Goal: Information Seeking & Learning: Learn about a topic

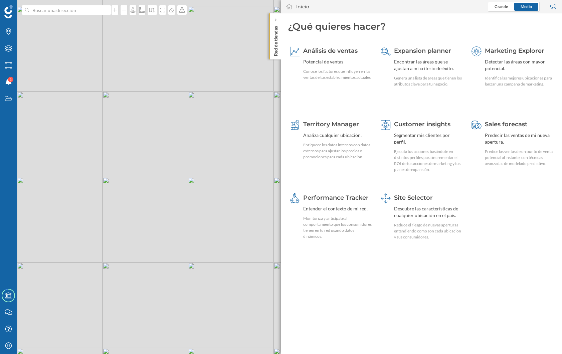
drag, startPoint x: 225, startPoint y: 153, endPoint x: 201, endPoint y: 156, distance: 24.1
click at [204, 157] on div "© Mapbox © OpenStreetMap Improve this map" at bounding box center [281, 177] width 562 height 354
click at [12, 341] on div "Mi perfil" at bounding box center [8, 345] width 17 height 17
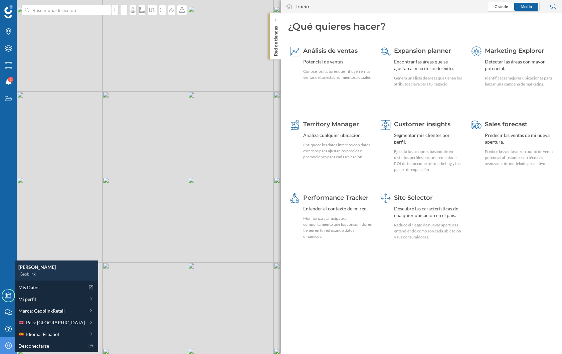
click at [131, 209] on div "© Mapbox © OpenStreetMap Improve this map" at bounding box center [281, 177] width 562 height 354
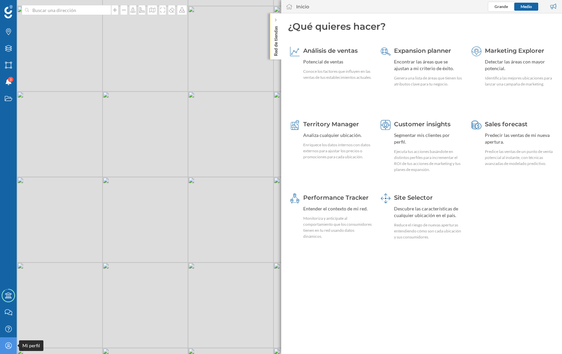
click at [15, 344] on div "Mi perfil" at bounding box center [8, 345] width 17 height 17
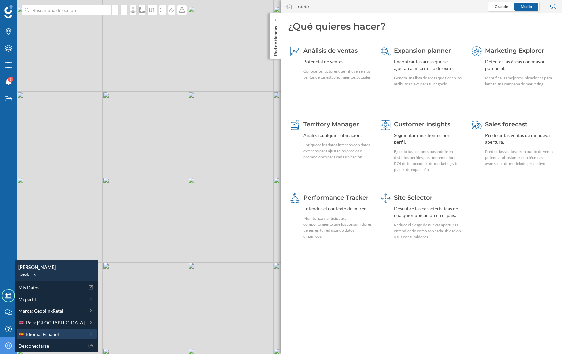
click at [35, 333] on span "Idioma: Español" at bounding box center [42, 333] width 33 height 7
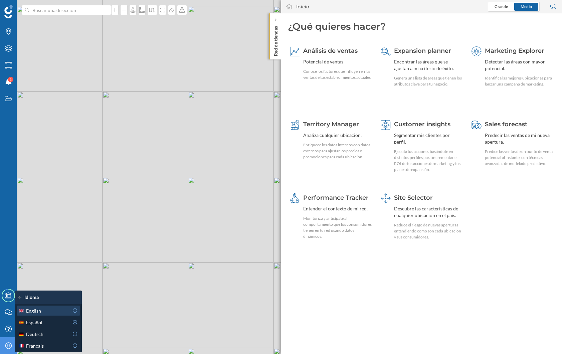
click at [50, 310] on div "English" at bounding box center [43, 310] width 50 height 7
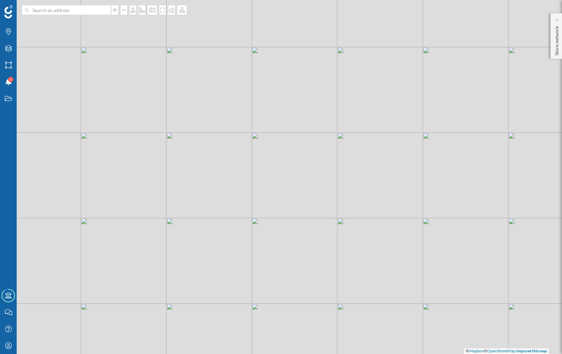
drag, startPoint x: 211, startPoint y: 133, endPoint x: 238, endPoint y: 153, distance: 33.4
click at [238, 153] on div "© Mapbox © OpenStreetMap Improve this map" at bounding box center [281, 177] width 562 height 354
drag, startPoint x: 554, startPoint y: 54, endPoint x: 532, endPoint y: 61, distance: 22.6
click at [553, 54] on p "Store network" at bounding box center [556, 39] width 7 height 32
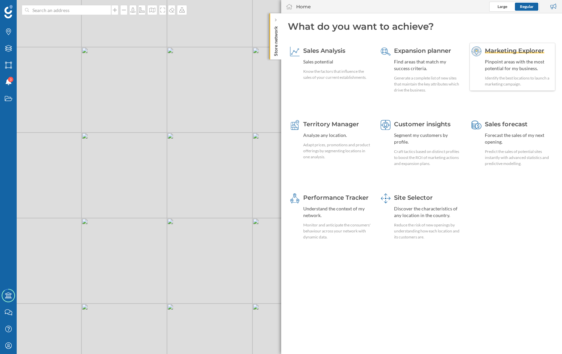
click at [502, 61] on div "Pinpoint areas with the most potential for my business." at bounding box center [519, 64] width 68 height 13
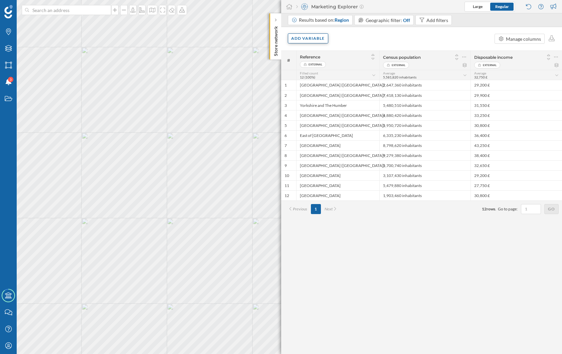
click at [320, 37] on div "Add variable" at bounding box center [308, 38] width 41 height 10
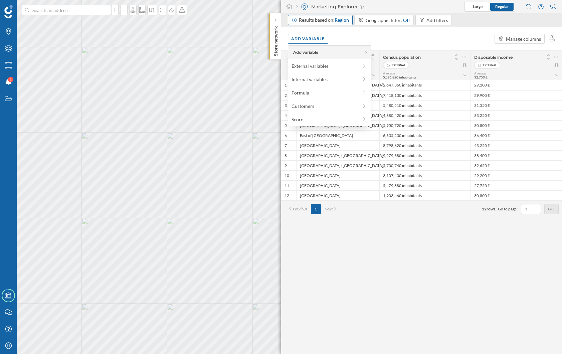
click at [326, 24] on div "Results based on: Region" at bounding box center [320, 20] width 65 height 10
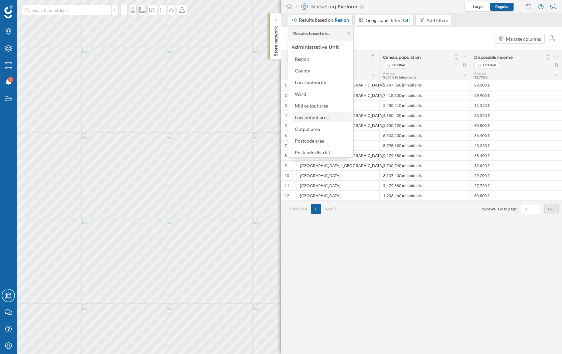
click at [322, 118] on div "Low output area" at bounding box center [312, 117] width 34 height 6
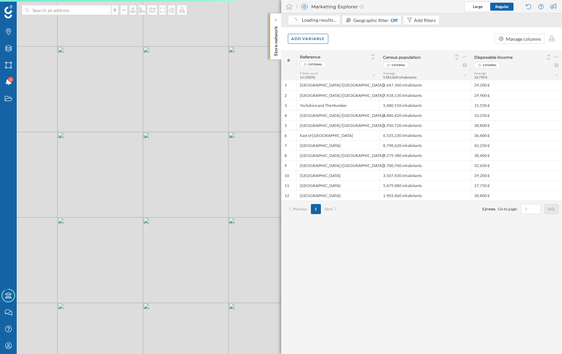
drag, startPoint x: 212, startPoint y: 196, endPoint x: 162, endPoint y: 195, distance: 50.1
click at [160, 195] on div "© Mapbox © OpenStreetMap Improve this map" at bounding box center [281, 177] width 562 height 354
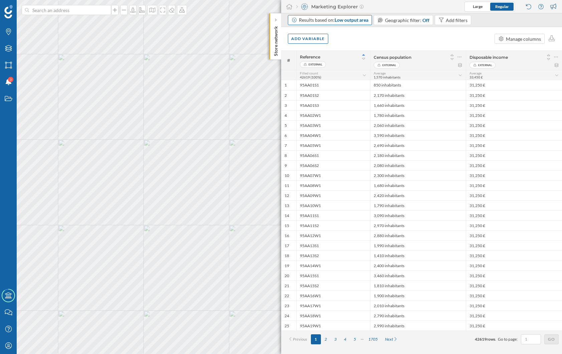
click at [317, 20] on div "Results based on: Low output area" at bounding box center [333, 20] width 69 height 7
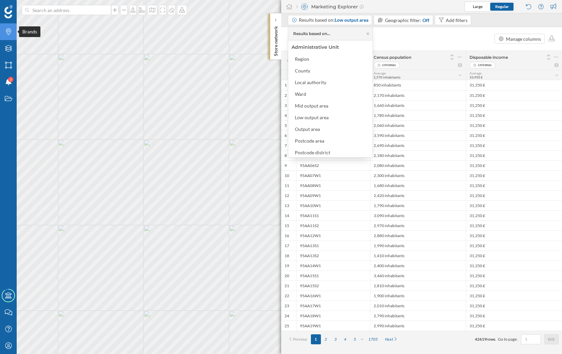
click at [9, 36] on div "Brands" at bounding box center [8, 31] width 17 height 17
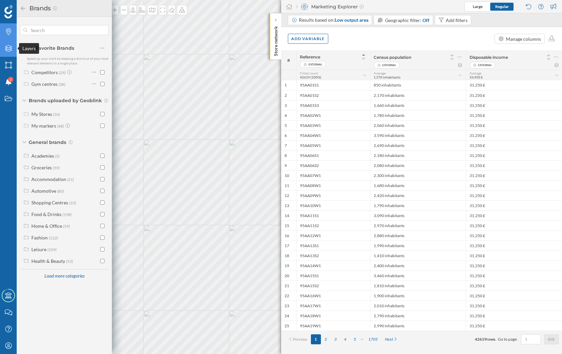
click at [7, 48] on icon "Layers" at bounding box center [8, 48] width 8 height 7
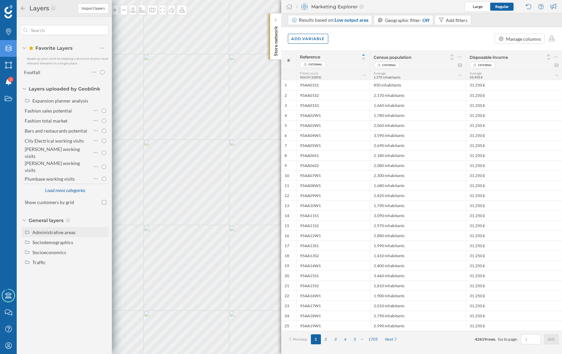
click at [54, 229] on div "Administrative areas" at bounding box center [53, 232] width 43 height 6
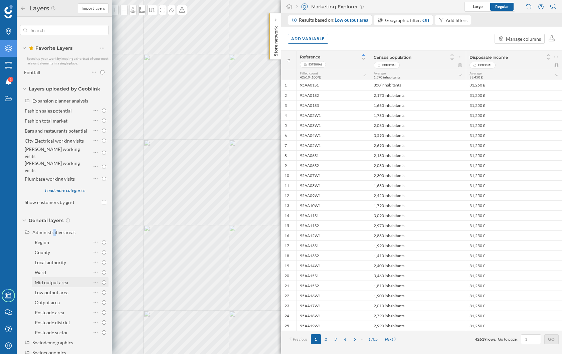
scroll to position [15, 0]
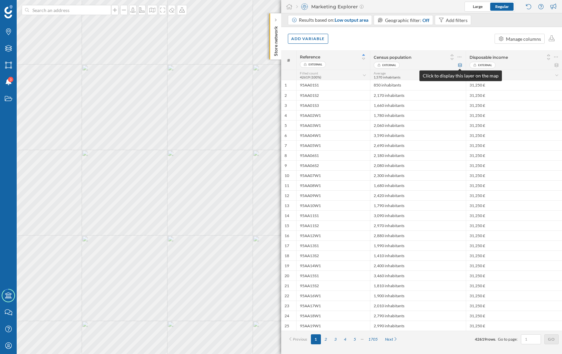
click at [460, 66] on icon at bounding box center [459, 65] width 5 height 4
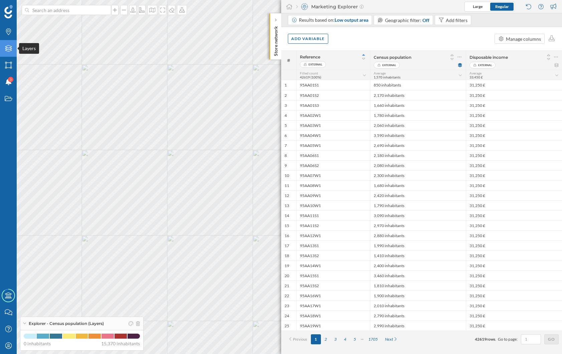
click at [9, 52] on div "Layers" at bounding box center [8, 48] width 17 height 17
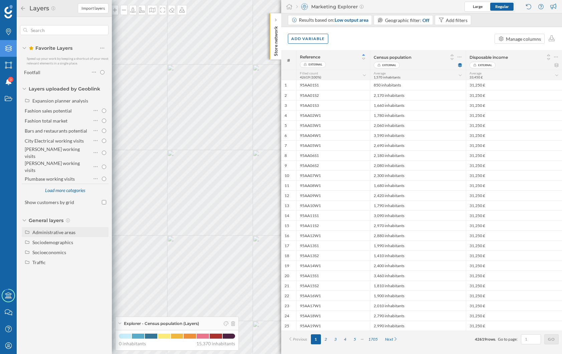
click at [48, 229] on div "Administrative areas" at bounding box center [69, 232] width 74 height 7
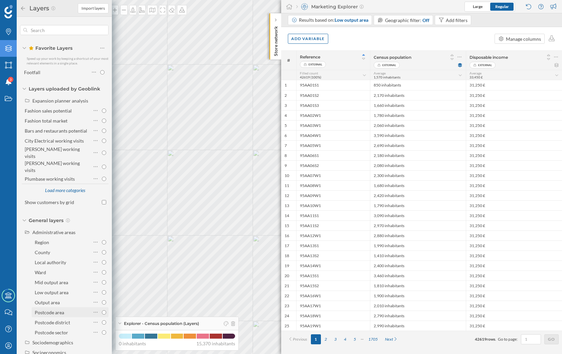
click at [49, 309] on div "Postcode area" at bounding box center [49, 312] width 29 height 6
click at [102, 310] on input "Postcode area" at bounding box center [104, 312] width 4 height 4
radio input "true"
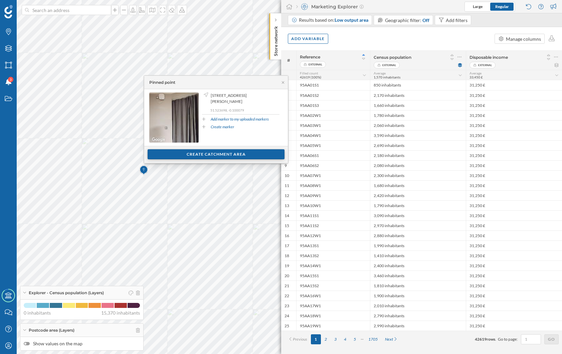
click at [196, 154] on div "Create catchment area" at bounding box center [216, 154] width 137 height 10
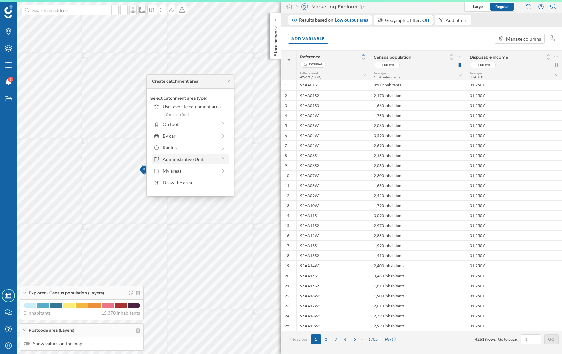
click at [191, 158] on div "Administrative Unit" at bounding box center [190, 159] width 54 height 7
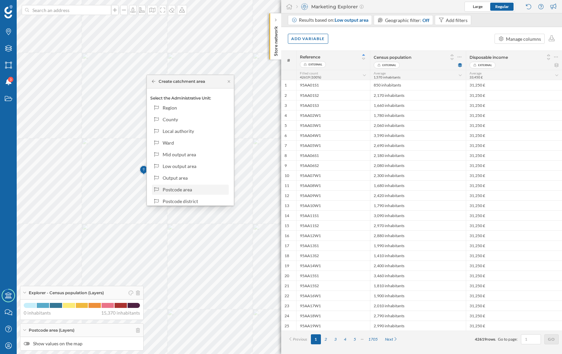
click at [183, 186] on div "Postcode area" at bounding box center [195, 189] width 64 height 7
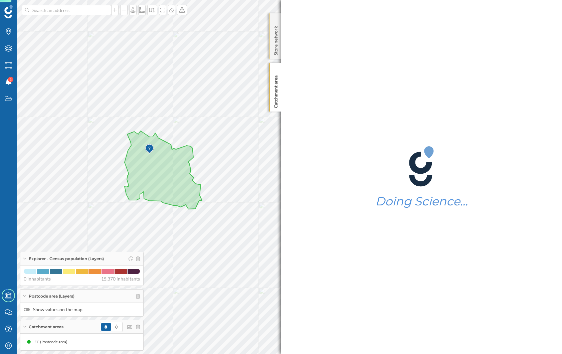
click at [273, 48] on p "Store network" at bounding box center [275, 39] width 7 height 32
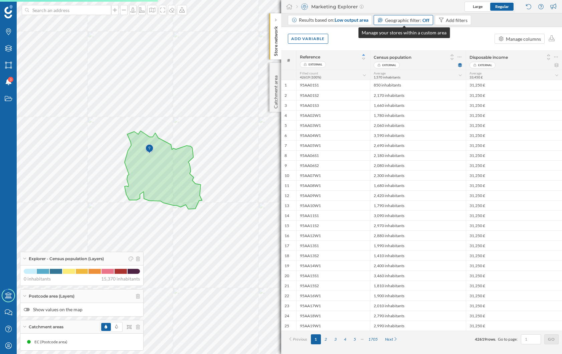
click at [422, 18] on div "Off" at bounding box center [425, 20] width 7 height 7
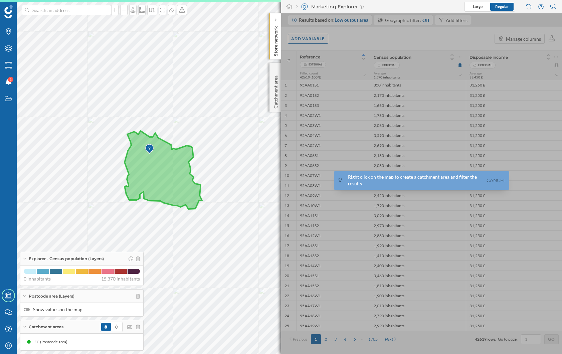
click at [140, 177] on icon at bounding box center [162, 170] width 77 height 78
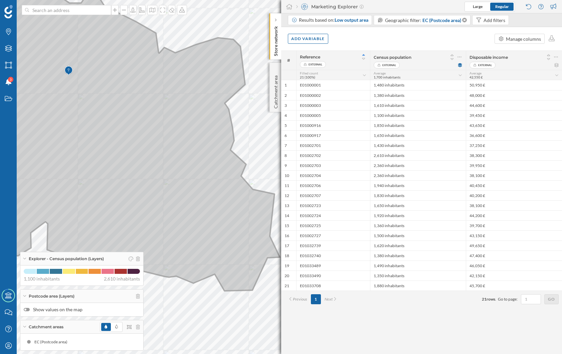
drag, startPoint x: 159, startPoint y: 90, endPoint x: 126, endPoint y: 102, distance: 34.1
click at [113, 91] on icon at bounding box center [124, 135] width 311 height 312
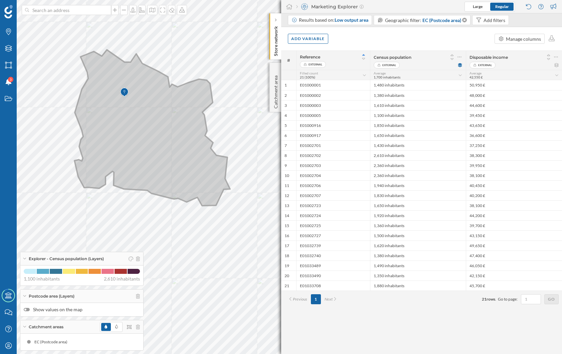
drag, startPoint x: 118, startPoint y: 109, endPoint x: 143, endPoint y: 117, distance: 26.2
click at [143, 116] on icon at bounding box center [152, 128] width 156 height 156
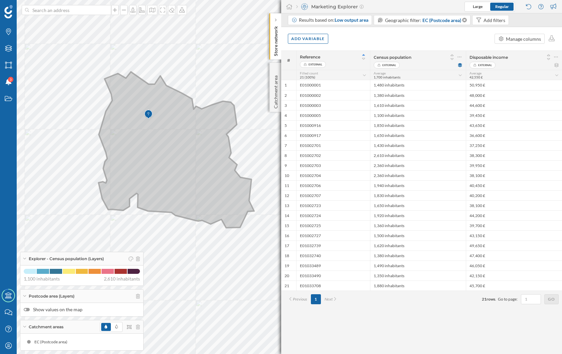
drag, startPoint x: 143, startPoint y: 118, endPoint x: 162, endPoint y: 140, distance: 29.1
click at [162, 140] on icon at bounding box center [176, 150] width 156 height 156
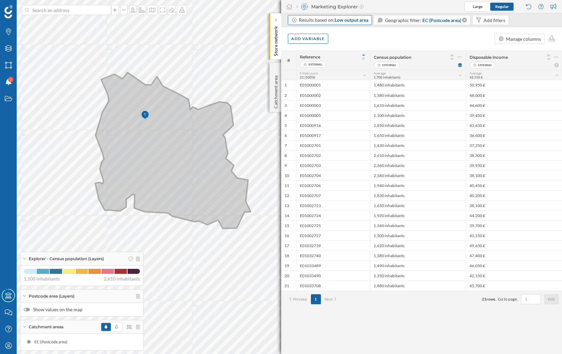
click at [320, 22] on div "Results based on: Low output area" at bounding box center [333, 20] width 69 height 7
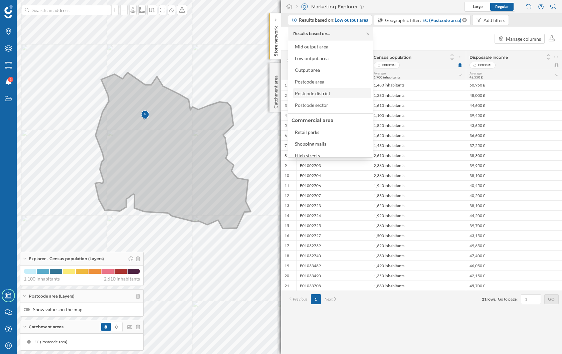
scroll to position [63, 0]
drag, startPoint x: 368, startPoint y: 32, endPoint x: 361, endPoint y: 34, distance: 7.3
click at [368, 32] on icon at bounding box center [367, 33] width 2 height 2
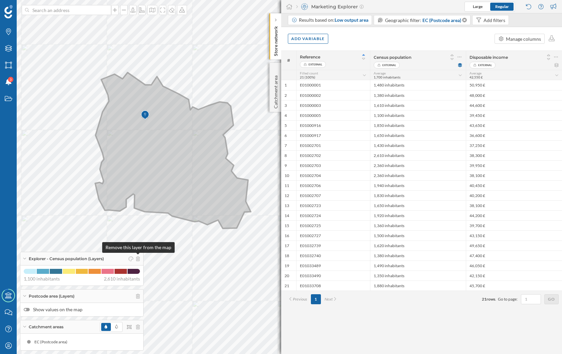
drag, startPoint x: 138, startPoint y: 258, endPoint x: 122, endPoint y: 218, distance: 43.3
click at [138, 257] on icon at bounding box center [138, 258] width 4 height 5
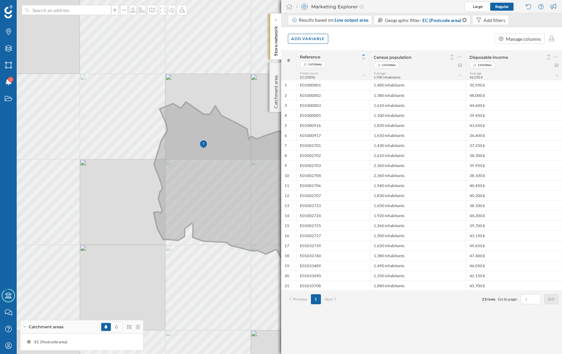
click at [134, 161] on div "© Mapbox © OpenStreetMap Improve this map" at bounding box center [281, 177] width 562 height 354
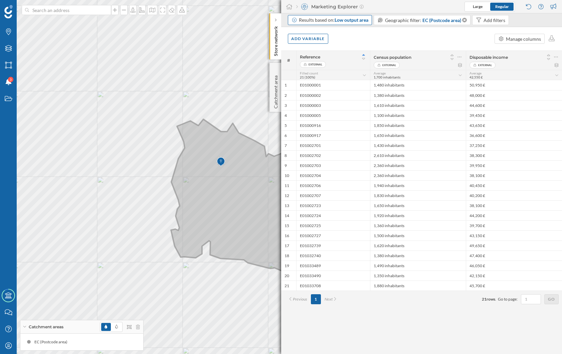
click at [355, 20] on span "Low output area" at bounding box center [351, 20] width 34 height 6
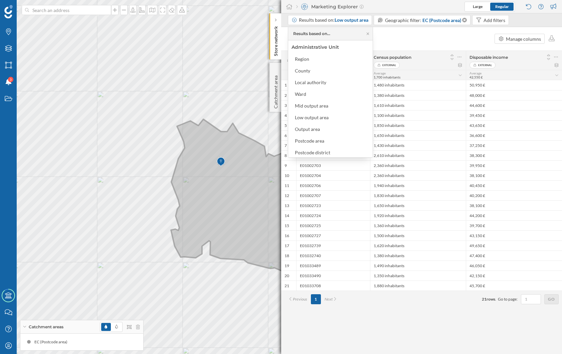
drag, startPoint x: 441, startPoint y: 40, endPoint x: 435, endPoint y: 38, distance: 5.8
click at [441, 40] on div "Add variable Manage columns" at bounding box center [421, 38] width 281 height 23
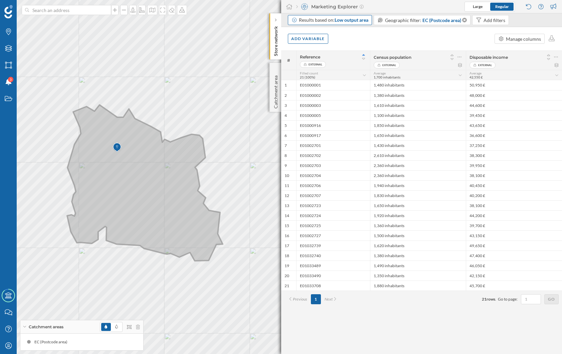
click at [359, 22] on span "Low output area" at bounding box center [351, 20] width 34 height 6
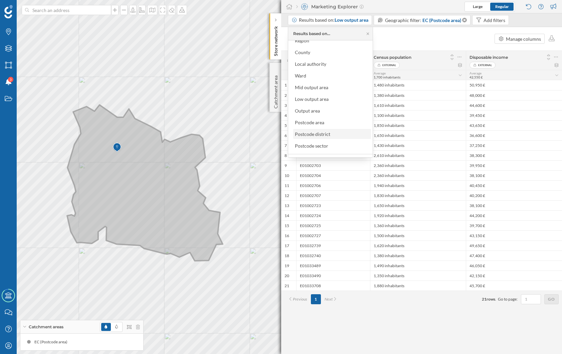
scroll to position [22, 0]
click at [320, 118] on div "Postcode area" at bounding box center [309, 119] width 29 height 6
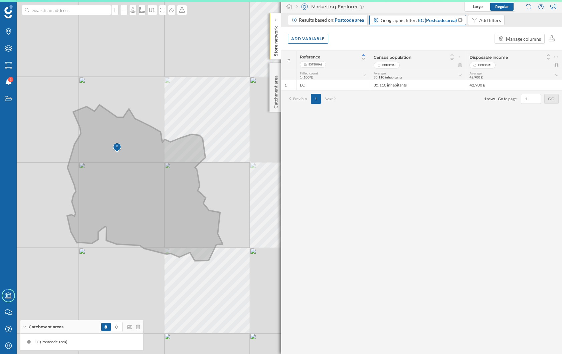
click at [434, 21] on span "EC (Postcode area)" at bounding box center [437, 20] width 39 height 7
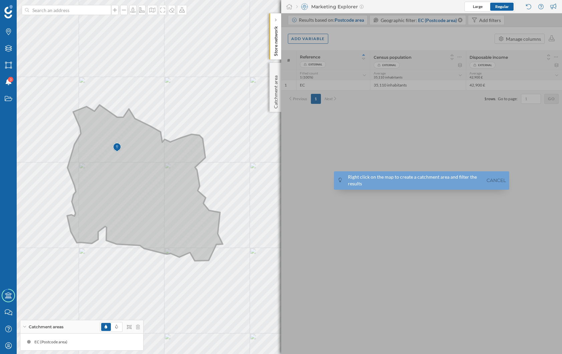
drag, startPoint x: 496, startPoint y: 180, endPoint x: 489, endPoint y: 175, distance: 8.4
click at [494, 179] on link "Cancel" at bounding box center [496, 181] width 23 height 8
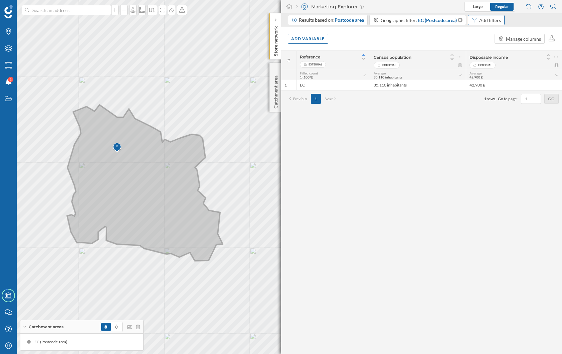
drag, startPoint x: 461, startPoint y: 20, endPoint x: 455, endPoint y: 24, distance: 7.5
click at [461, 21] on icon at bounding box center [460, 20] width 6 height 5
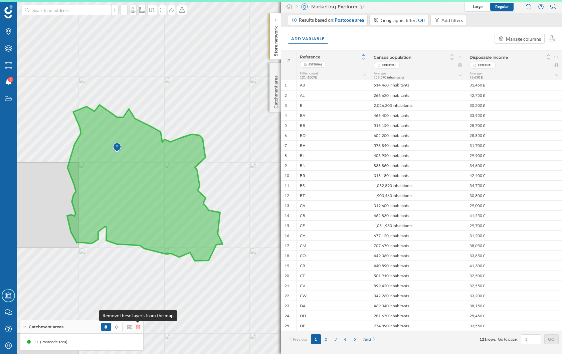
click at [138, 325] on icon at bounding box center [138, 326] width 4 height 5
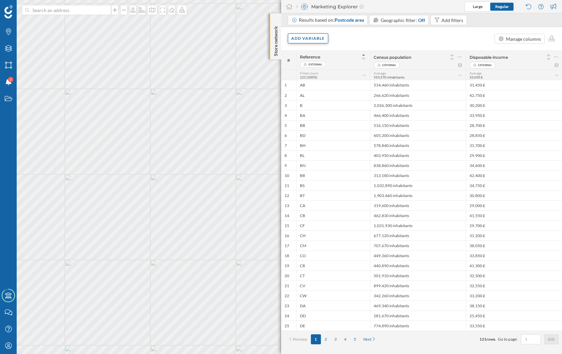
drag, startPoint x: 314, startPoint y: 36, endPoint x: 317, endPoint y: 43, distance: 7.9
click at [314, 36] on div "Add variable" at bounding box center [308, 38] width 41 height 10
click at [314, 66] on div "External variables" at bounding box center [324, 65] width 66 height 7
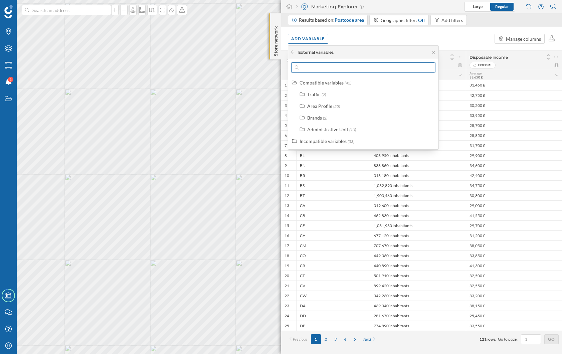
click at [331, 70] on input "text" at bounding box center [363, 67] width 129 height 10
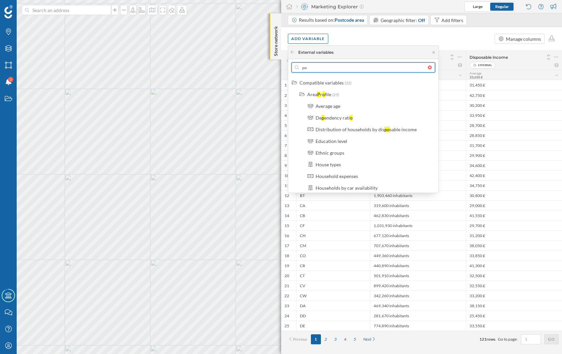
type input "pop"
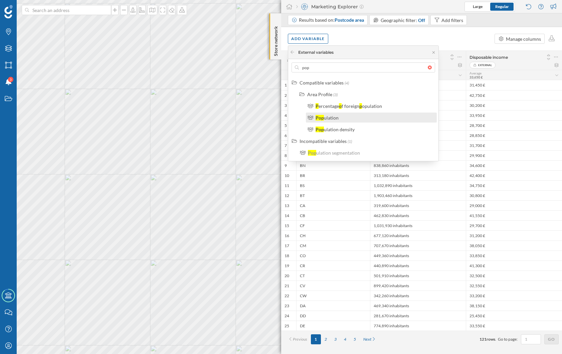
click at [341, 119] on div "Pop ulation" at bounding box center [373, 117] width 117 height 7
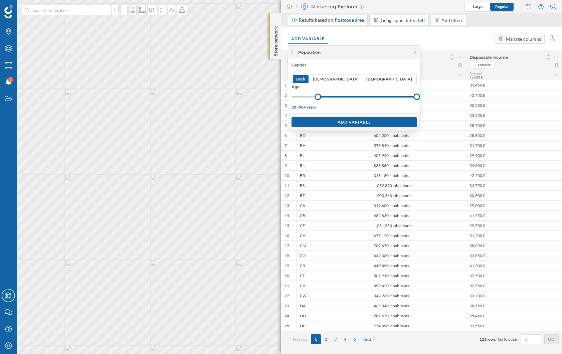
drag, startPoint x: 289, startPoint y: 97, endPoint x: 314, endPoint y: 97, distance: 25.0
click at [314, 97] on div at bounding box center [317, 96] width 7 height 7
drag, startPoint x: 369, startPoint y: 98, endPoint x: 322, endPoint y: 99, distance: 46.7
click at [338, 99] on div at bounding box center [341, 96] width 7 height 7
click at [326, 119] on div "Add variable" at bounding box center [353, 122] width 125 height 10
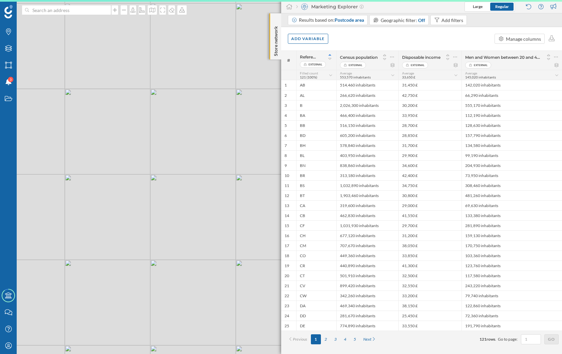
scroll to position [0, 0]
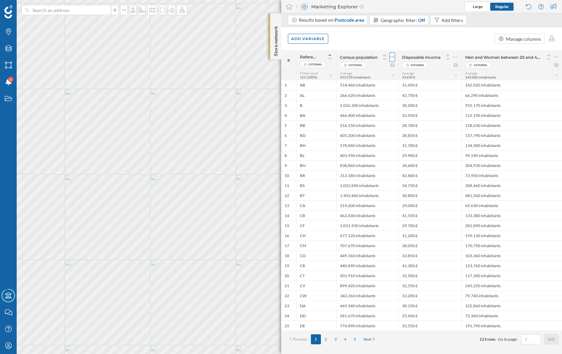
click at [391, 59] on icon at bounding box center [392, 57] width 4 height 7
click at [362, 83] on div "Remove column" at bounding box center [360, 83] width 61 height 7
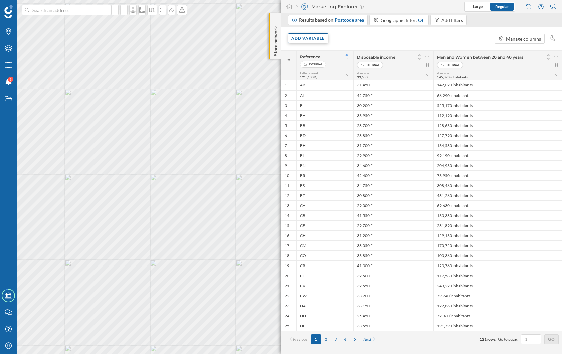
click at [297, 33] on div "Add variable" at bounding box center [308, 38] width 40 height 10
click at [299, 37] on div "Add variable" at bounding box center [308, 38] width 41 height 10
drag, startPoint x: 403, startPoint y: 36, endPoint x: 391, endPoint y: 53, distance: 21.2
click at [403, 36] on div "Add variable Manage columns" at bounding box center [421, 38] width 281 height 23
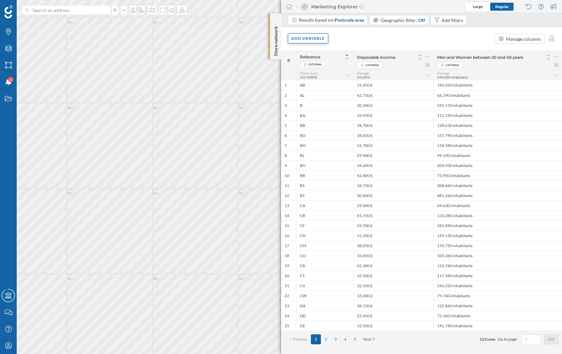
click at [305, 41] on div "Add variable" at bounding box center [308, 38] width 41 height 10
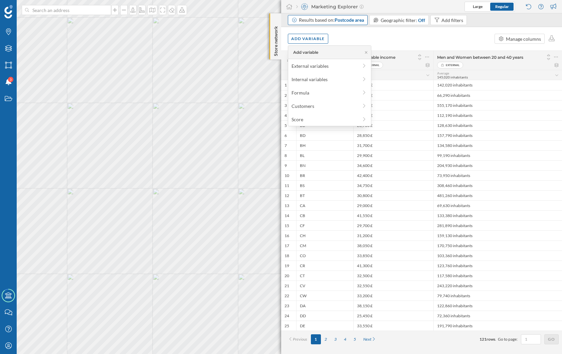
click at [327, 25] on div "Results based on: Postcode area" at bounding box center [328, 20] width 80 height 10
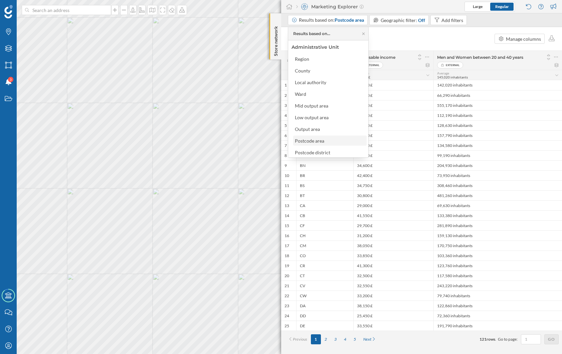
scroll to position [23, 0]
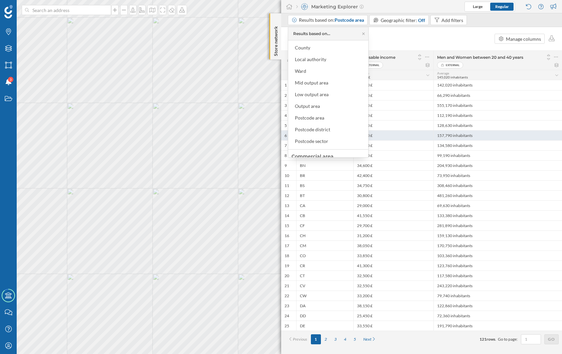
click at [321, 140] on div "Postcode sector" at bounding box center [311, 141] width 33 height 6
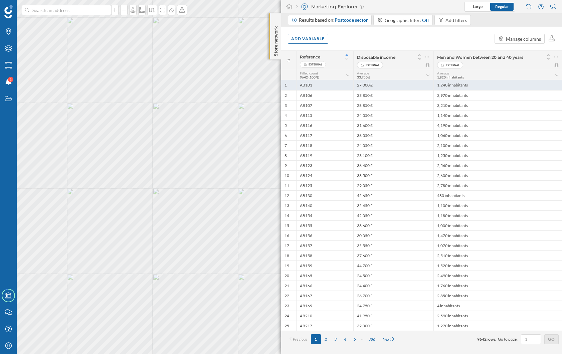
drag, startPoint x: 314, startPoint y: 83, endPoint x: 292, endPoint y: 83, distance: 22.0
click at [293, 83] on div "1 AB101 27,000 £ 1,240 inhabitants" at bounding box center [421, 85] width 281 height 10
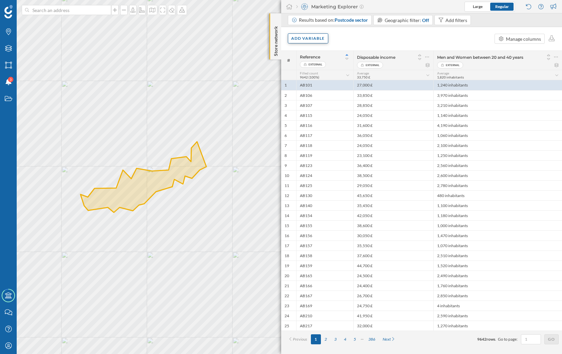
click at [299, 38] on div "Add variable" at bounding box center [308, 38] width 41 height 10
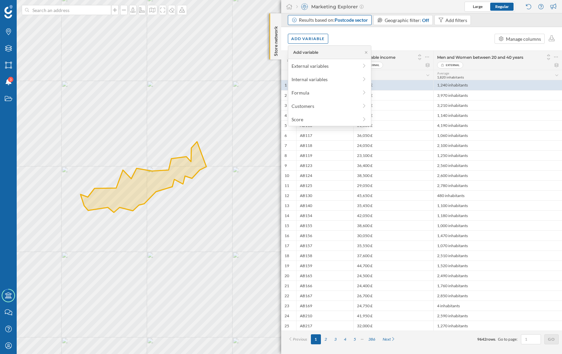
click at [328, 18] on div "Results based on: Postcode sector" at bounding box center [333, 20] width 69 height 7
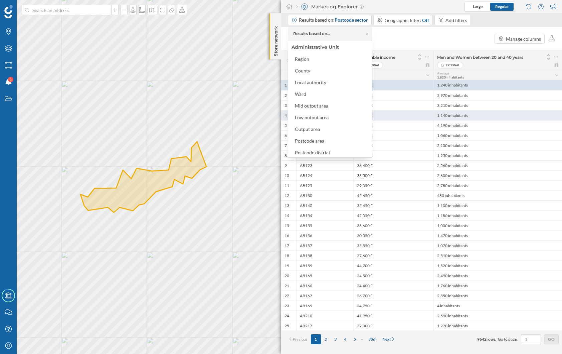
click at [322, 118] on div "Low output area" at bounding box center [312, 117] width 34 height 6
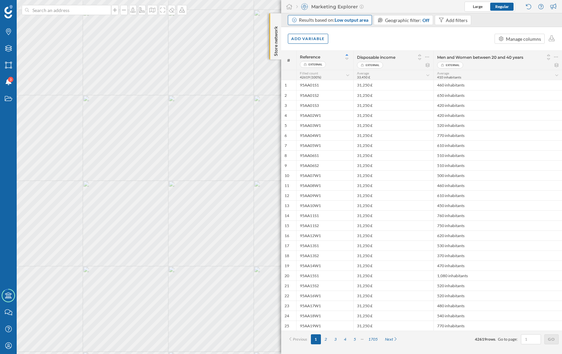
click at [344, 17] on div "Results based on: Low output area" at bounding box center [333, 20] width 69 height 7
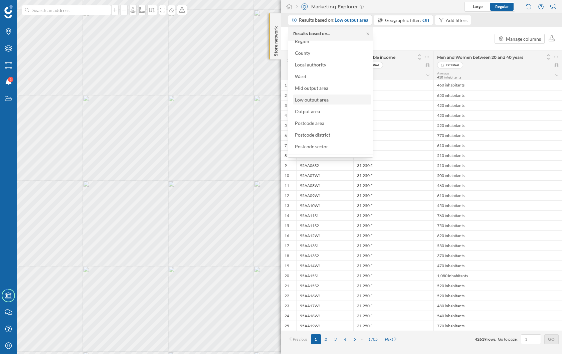
scroll to position [18, 0]
click at [412, 33] on div "Add variable Manage columns" at bounding box center [421, 38] width 281 height 23
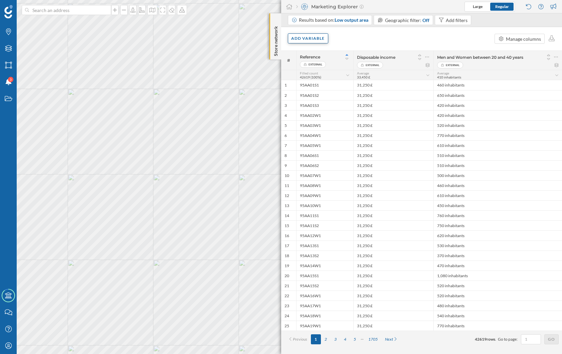
click at [308, 40] on div "Add variable" at bounding box center [308, 38] width 41 height 10
click at [304, 64] on div "External variables" at bounding box center [324, 65] width 66 height 7
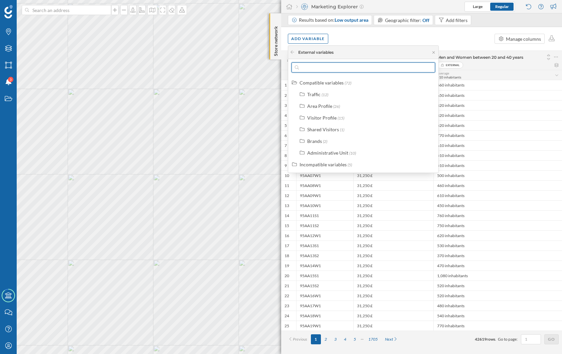
click at [304, 69] on input "text" at bounding box center [363, 67] width 129 height 10
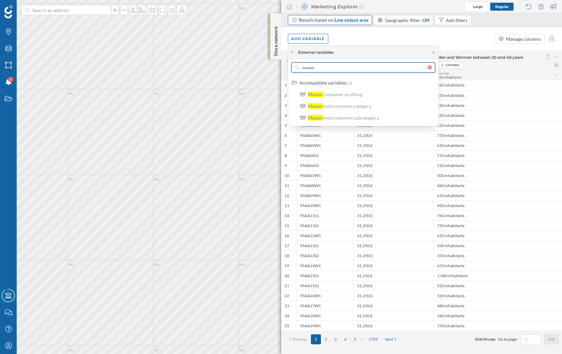
type input "mosaic"
click at [339, 19] on span "Low output area" at bounding box center [351, 20] width 34 height 6
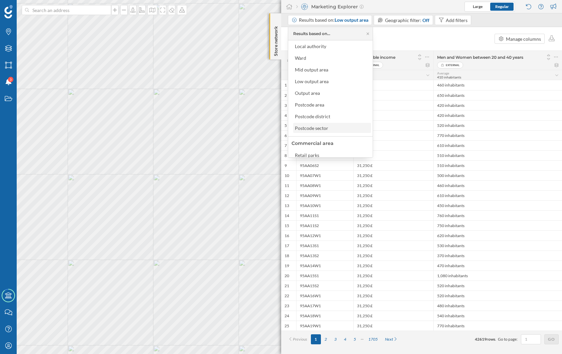
scroll to position [37, 0]
click at [328, 89] on div "Output area" at bounding box center [332, 92] width 74 height 7
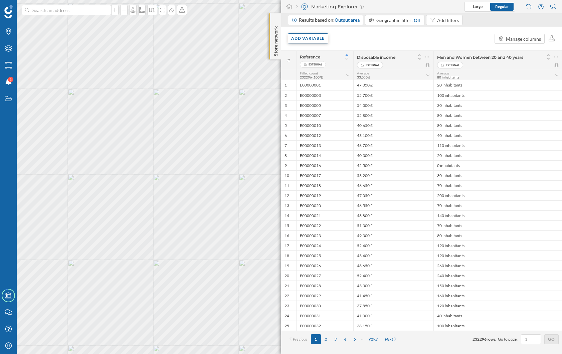
click at [317, 42] on div "Add variable" at bounding box center [308, 38] width 41 height 10
click at [311, 67] on div "External variables" at bounding box center [324, 65] width 66 height 7
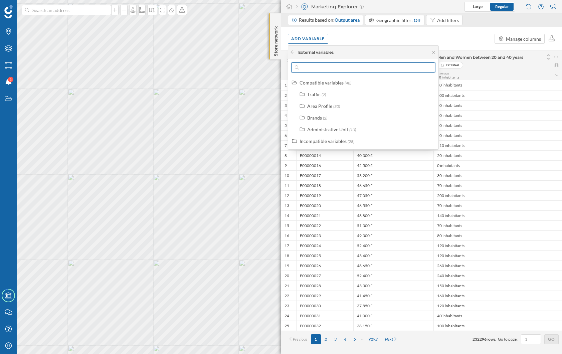
click at [311, 68] on input "text" at bounding box center [363, 67] width 129 height 10
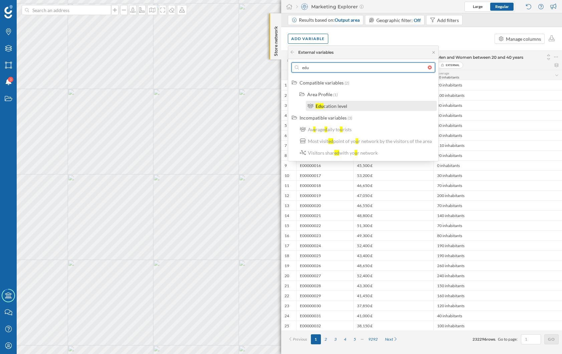
type input "edu"
click at [328, 106] on div "cation level" at bounding box center [335, 106] width 24 height 6
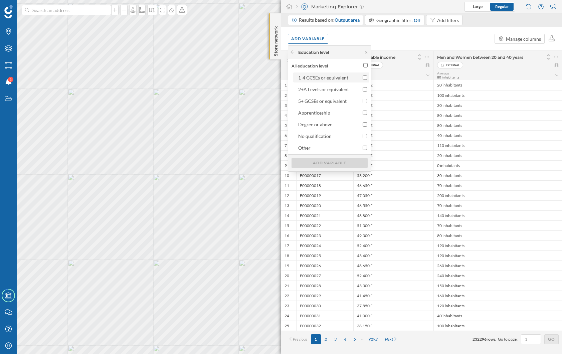
click at [340, 77] on div "1-4 GCSEs or equivalent" at bounding box center [323, 78] width 50 height 6
click at [362, 77] on input "1-4 GCSEs or equivalent" at bounding box center [364, 77] width 4 height 4
checkbox input "true"
drag, startPoint x: 337, startPoint y: 88, endPoint x: 335, endPoint y: 99, distance: 10.9
click at [337, 88] on div "2+A Levels or equivalent" at bounding box center [323, 89] width 51 height 6
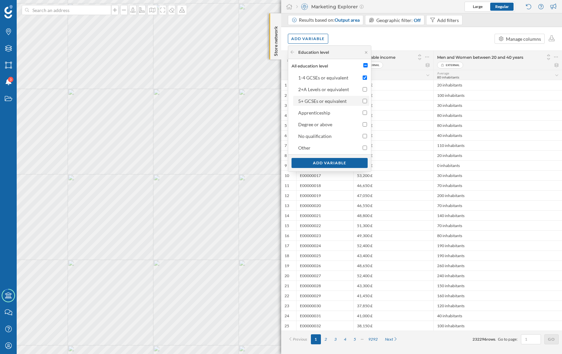
click at [362, 88] on input "2+A Levels or equivalent" at bounding box center [364, 89] width 4 height 4
checkbox input "true"
click at [340, 160] on div "Add variable" at bounding box center [329, 163] width 76 height 10
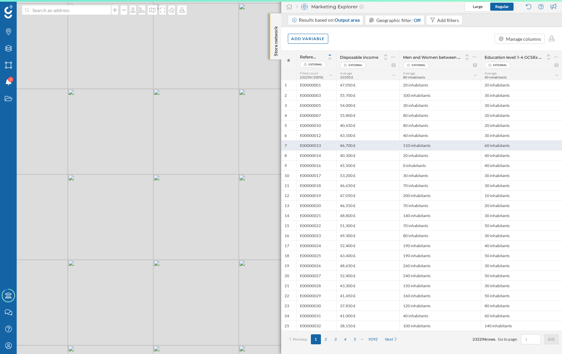
scroll to position [0, 0]
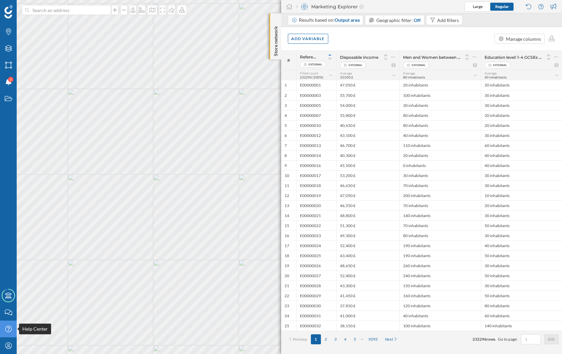
click at [9, 324] on div "Help Center" at bounding box center [8, 328] width 17 height 17
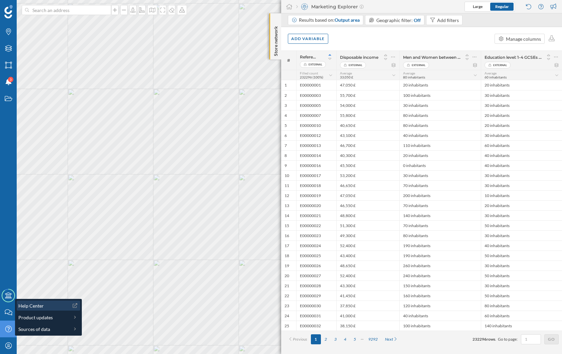
click at [47, 302] on div "Help Center" at bounding box center [43, 305] width 50 height 7
